Goal: Browse casually: Explore the website without a specific task or goal

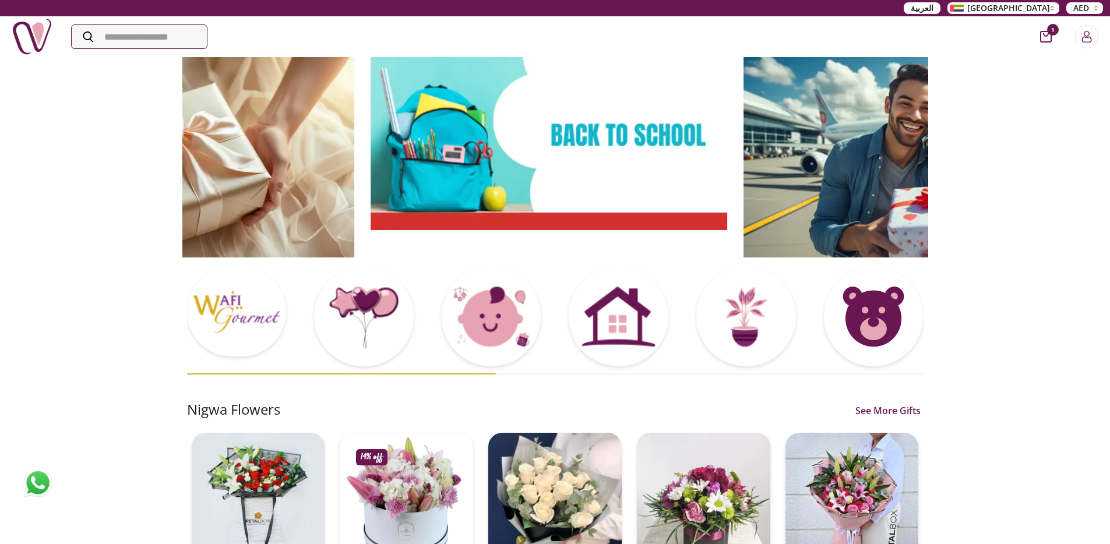
click at [411, 186] on img at bounding box center [549, 143] width 357 height 174
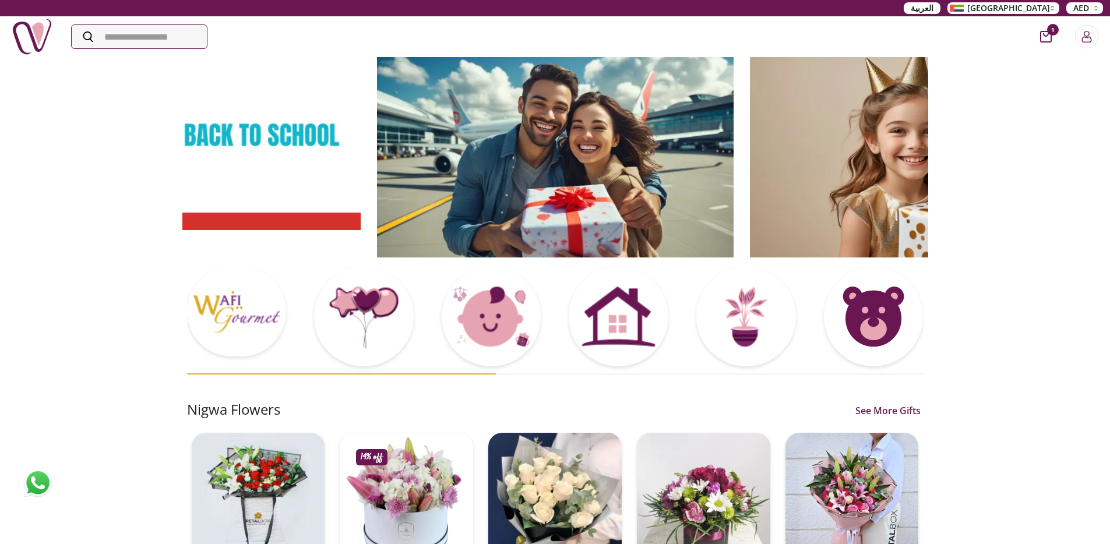
click at [472, 199] on img at bounding box center [555, 157] width 357 height 202
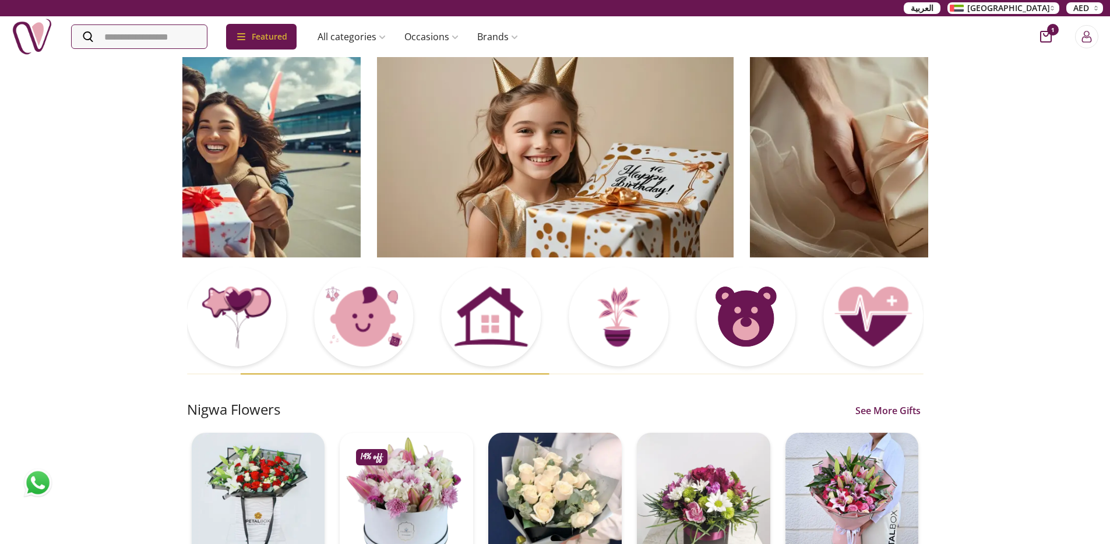
click at [475, 192] on img at bounding box center [555, 157] width 357 height 202
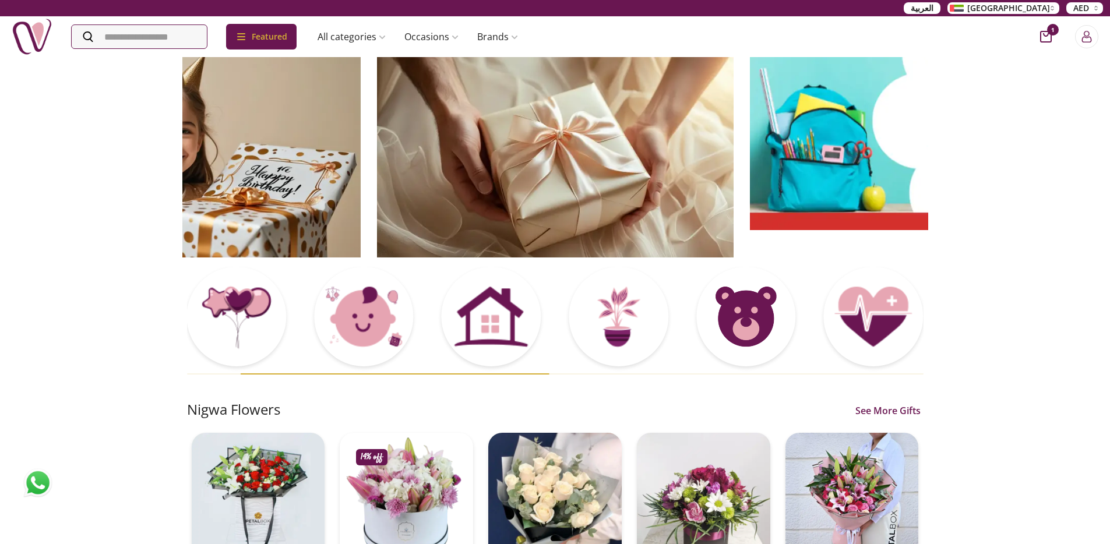
click at [474, 195] on img at bounding box center [555, 157] width 357 height 202
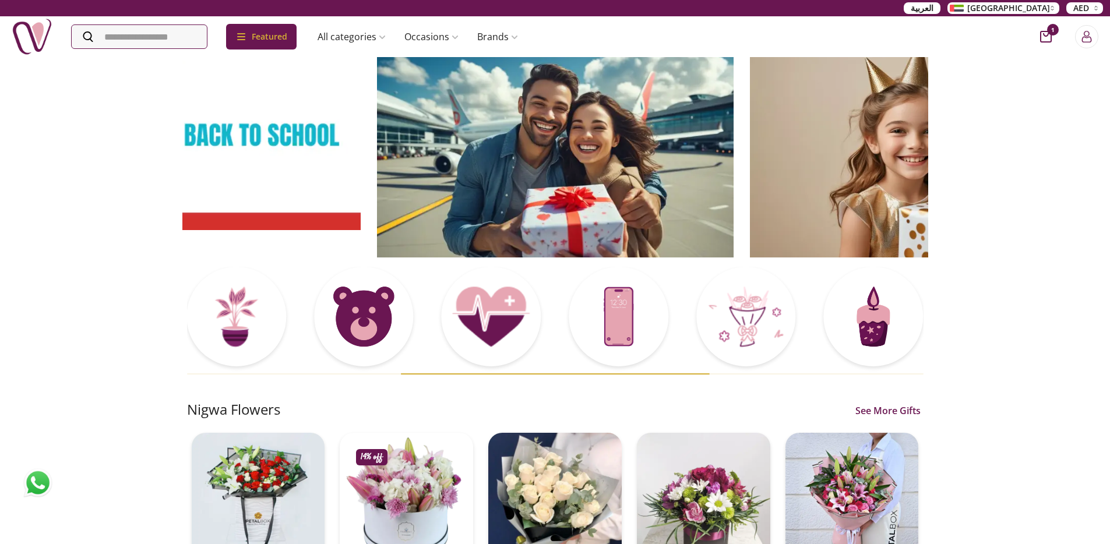
click at [516, 175] on img at bounding box center [555, 157] width 357 height 202
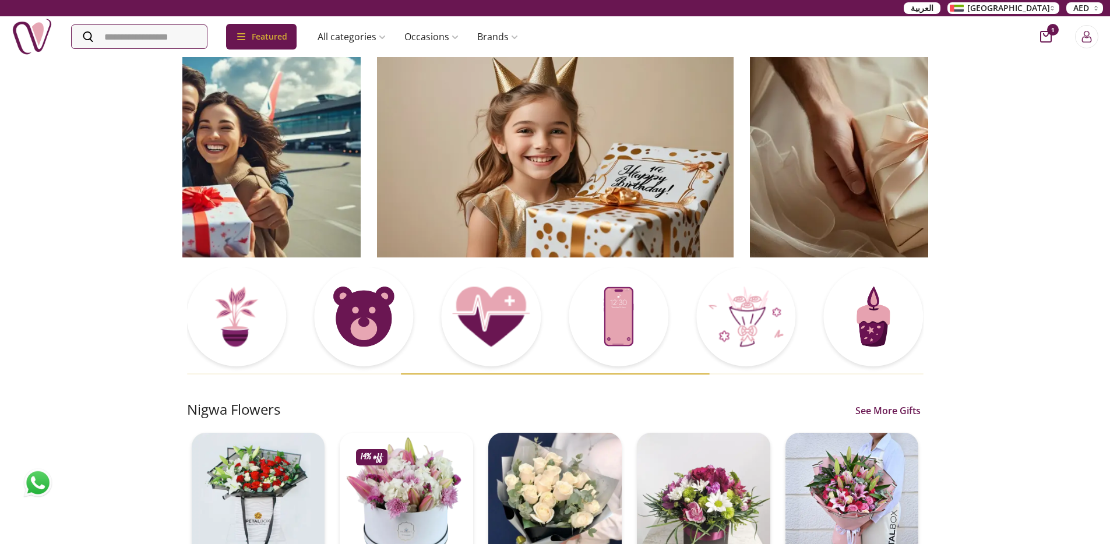
click at [492, 180] on img at bounding box center [555, 157] width 357 height 202
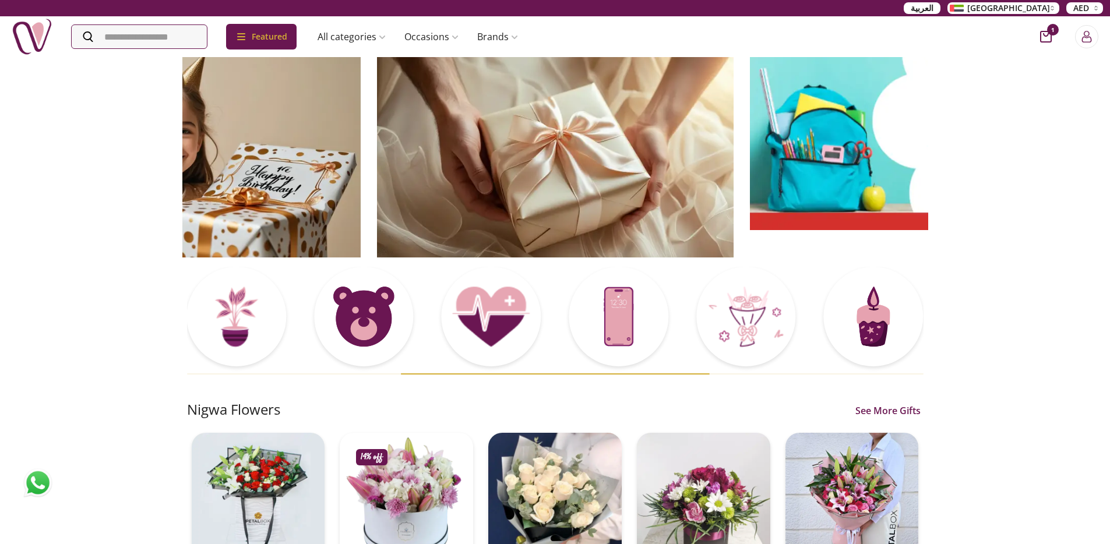
click at [469, 177] on img at bounding box center [555, 157] width 357 height 202
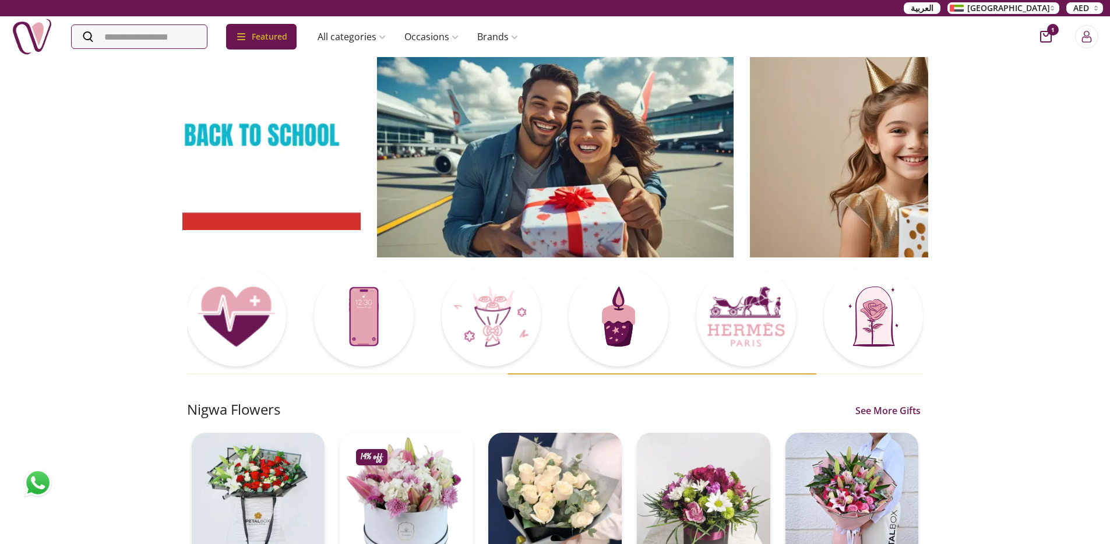
click at [527, 165] on img at bounding box center [555, 157] width 357 height 202
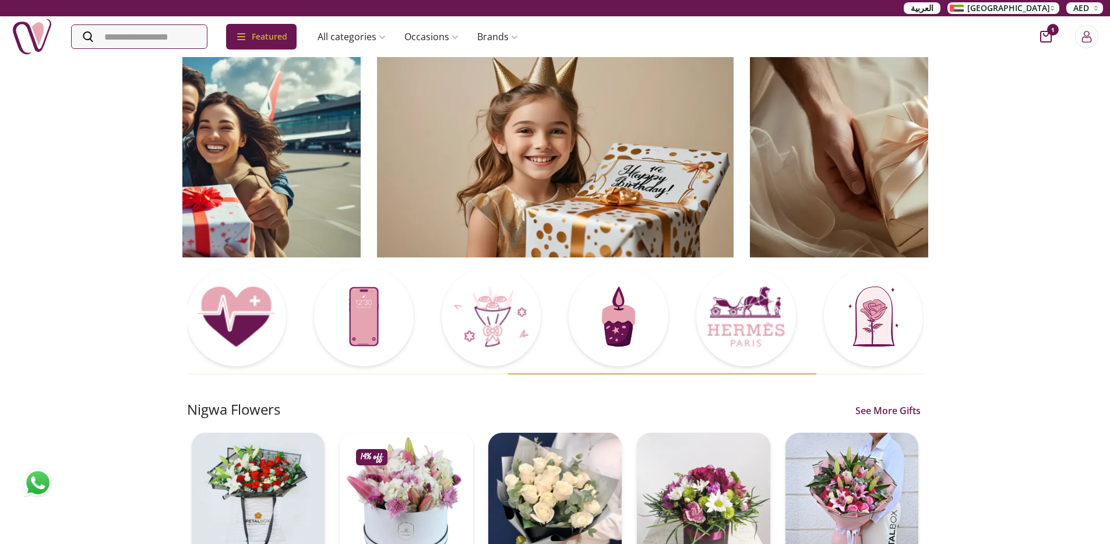
click at [612, 166] on img at bounding box center [555, 157] width 357 height 202
click at [548, 166] on img at bounding box center [555, 157] width 357 height 202
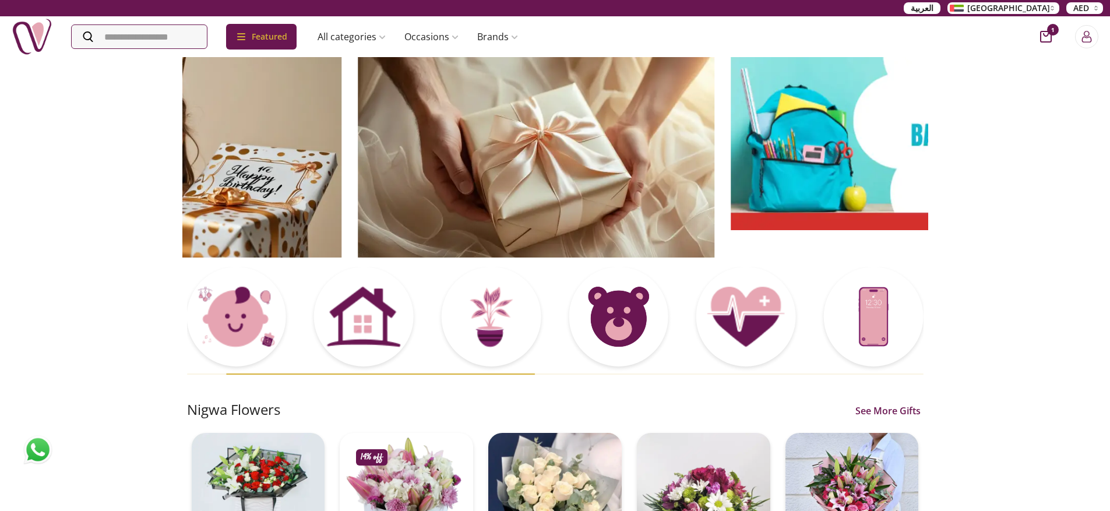
click at [579, 184] on img at bounding box center [536, 157] width 357 height 202
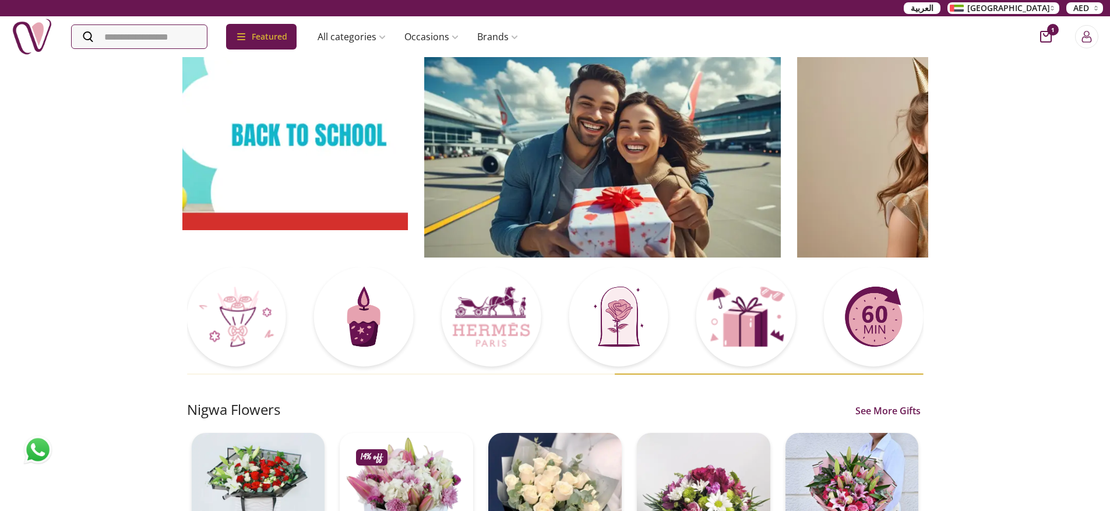
click at [599, 252] on img at bounding box center [602, 157] width 357 height 202
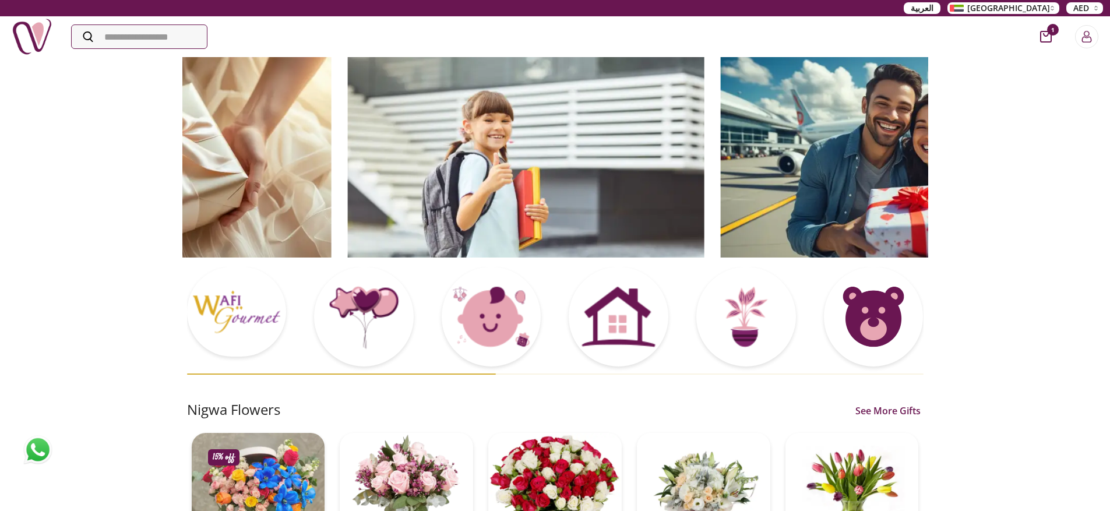
click at [365, 134] on img at bounding box center [525, 157] width 357 height 202
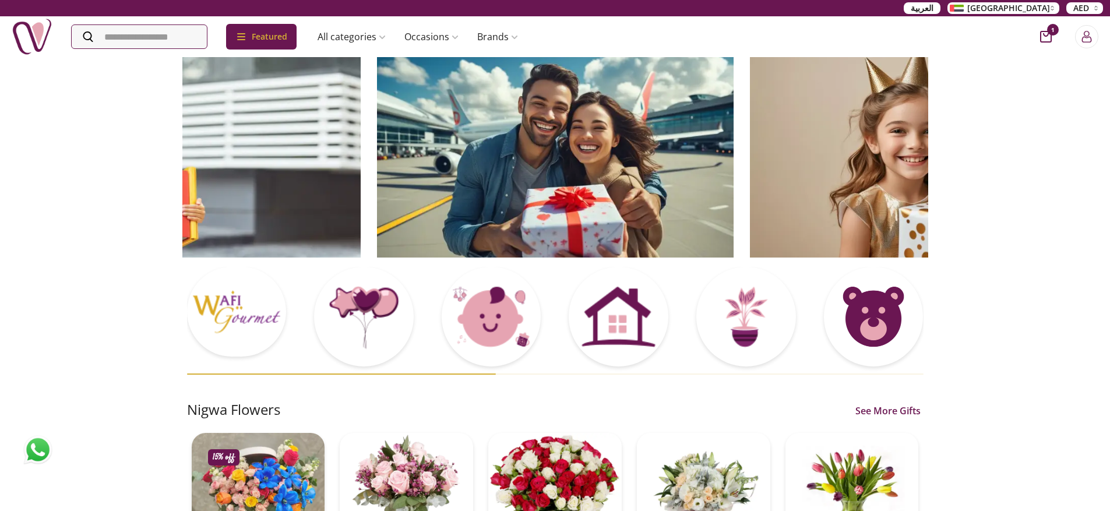
click at [410, 146] on img at bounding box center [555, 157] width 357 height 202
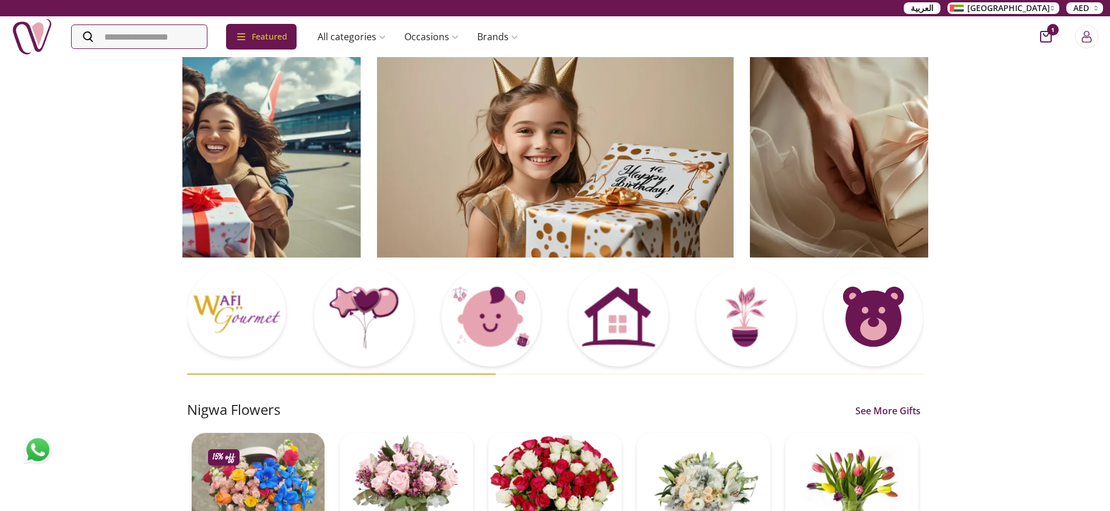
click at [377, 136] on img at bounding box center [555, 157] width 357 height 202
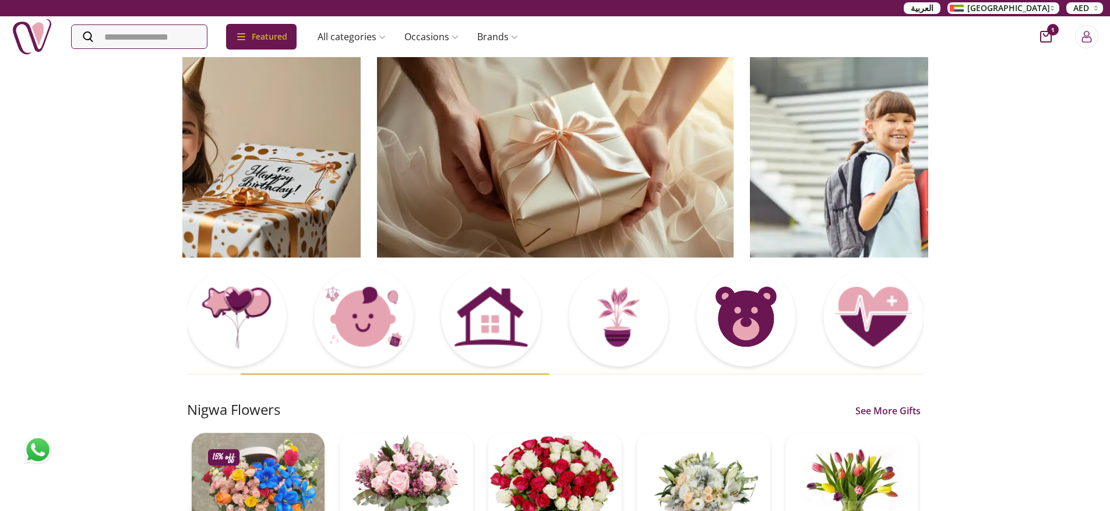
click at [377, 140] on img at bounding box center [555, 157] width 357 height 202
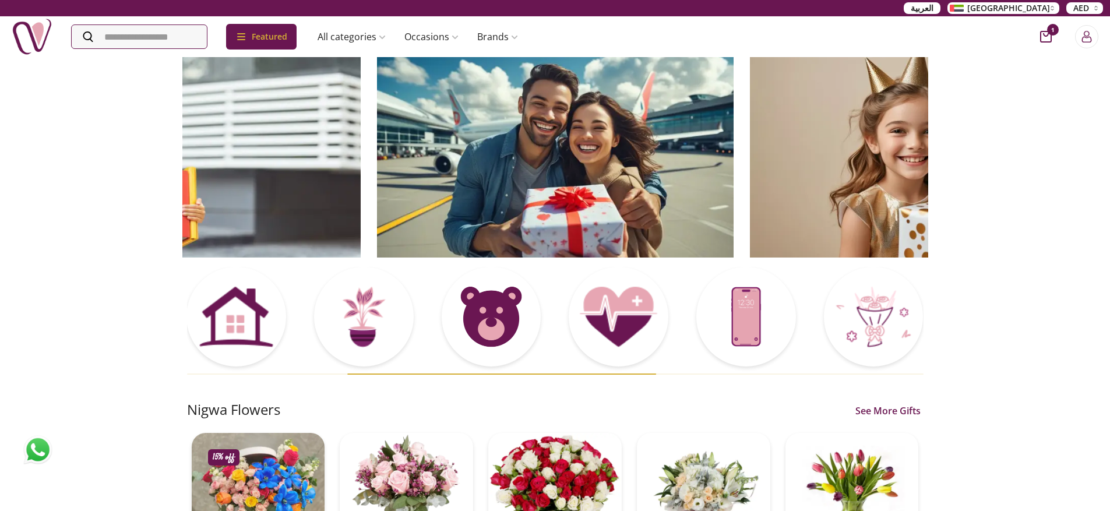
click at [673, 136] on img at bounding box center [555, 157] width 357 height 202
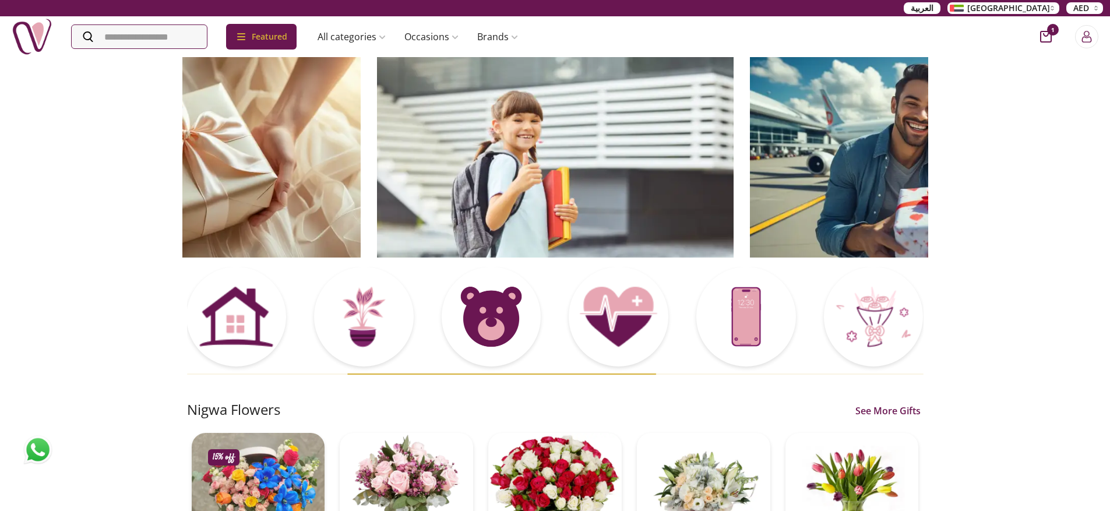
click at [719, 156] on img at bounding box center [555, 157] width 357 height 202
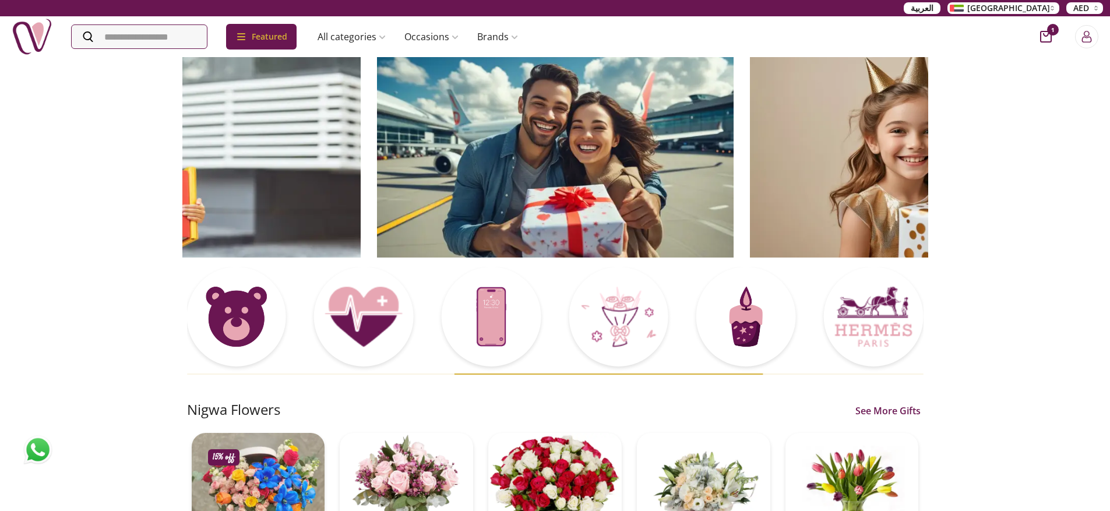
click at [495, 180] on img at bounding box center [555, 157] width 357 height 202
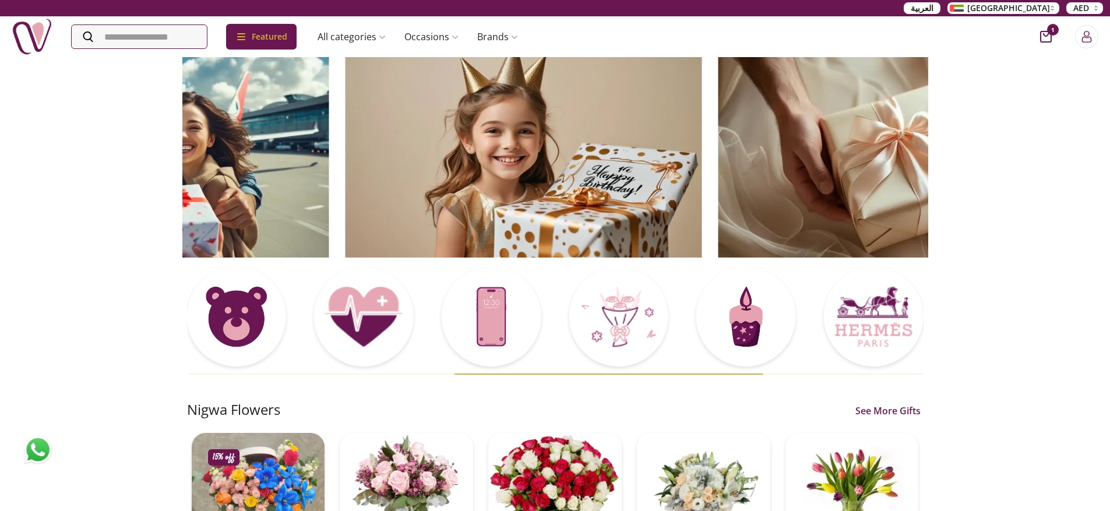
click at [534, 174] on img at bounding box center [523, 157] width 357 height 202
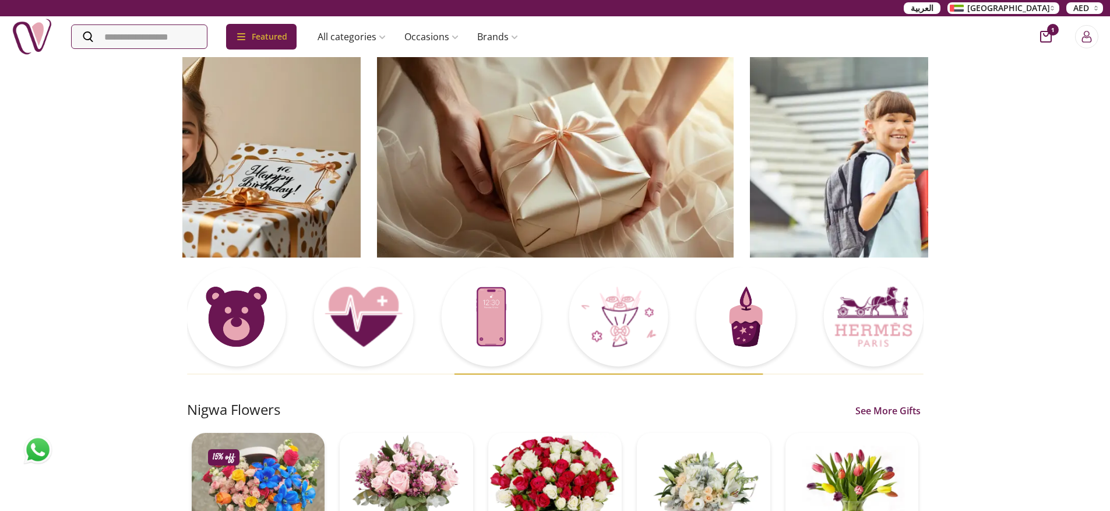
click at [702, 171] on img at bounding box center [555, 157] width 357 height 202
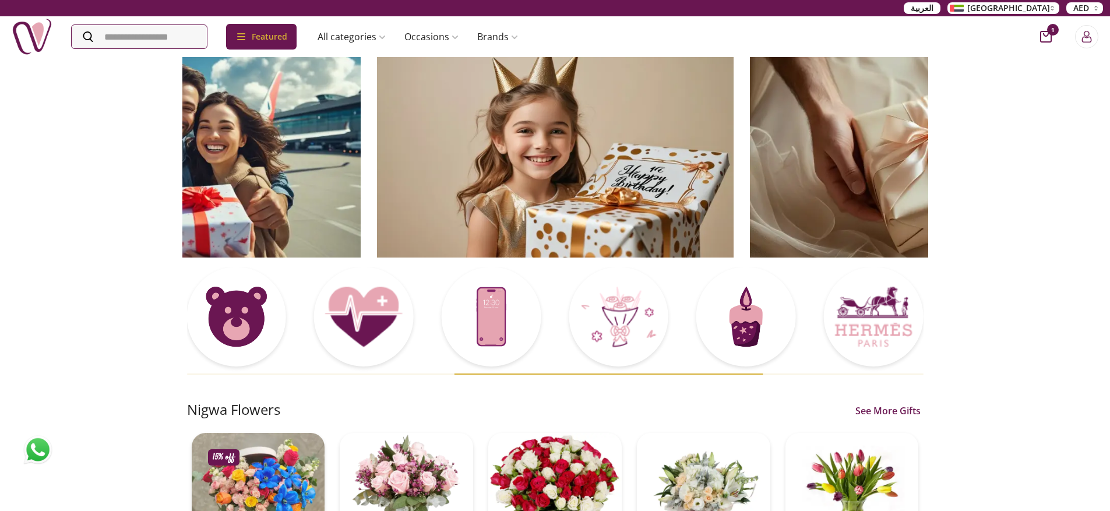
click at [664, 171] on img at bounding box center [555, 157] width 357 height 202
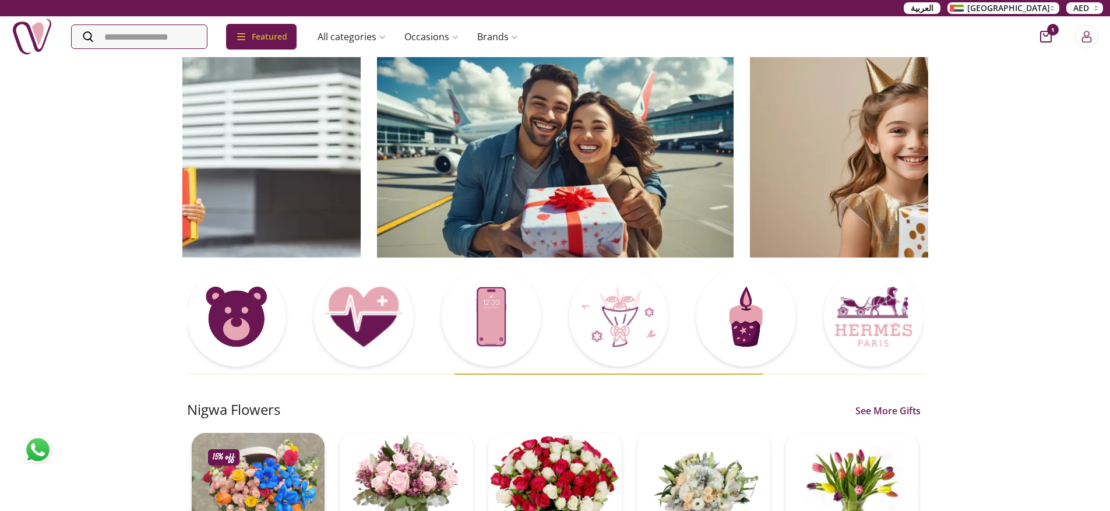
click at [659, 174] on img at bounding box center [555, 157] width 357 height 202
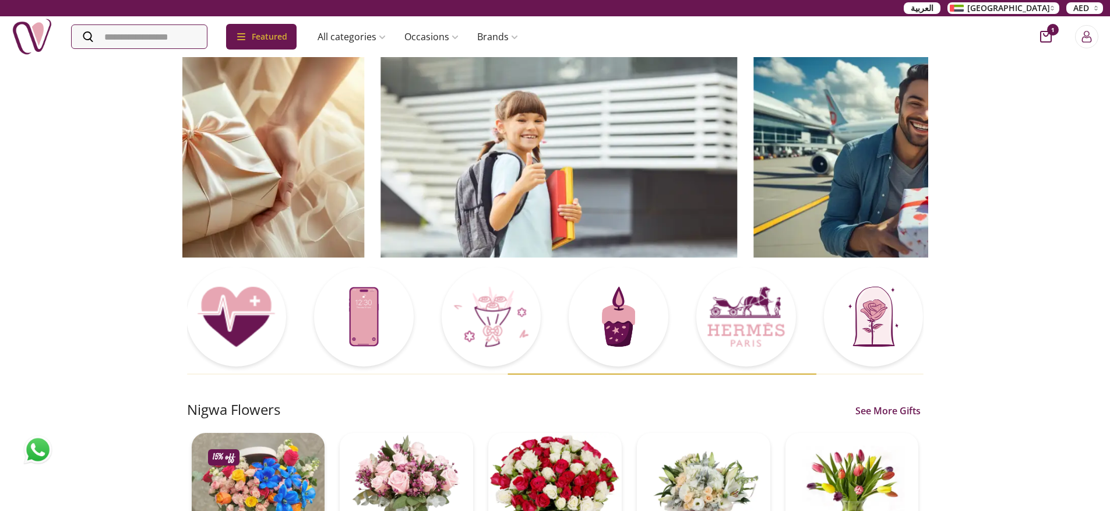
click at [641, 184] on img at bounding box center [558, 157] width 357 height 202
